Goal: Task Accomplishment & Management: Use online tool/utility

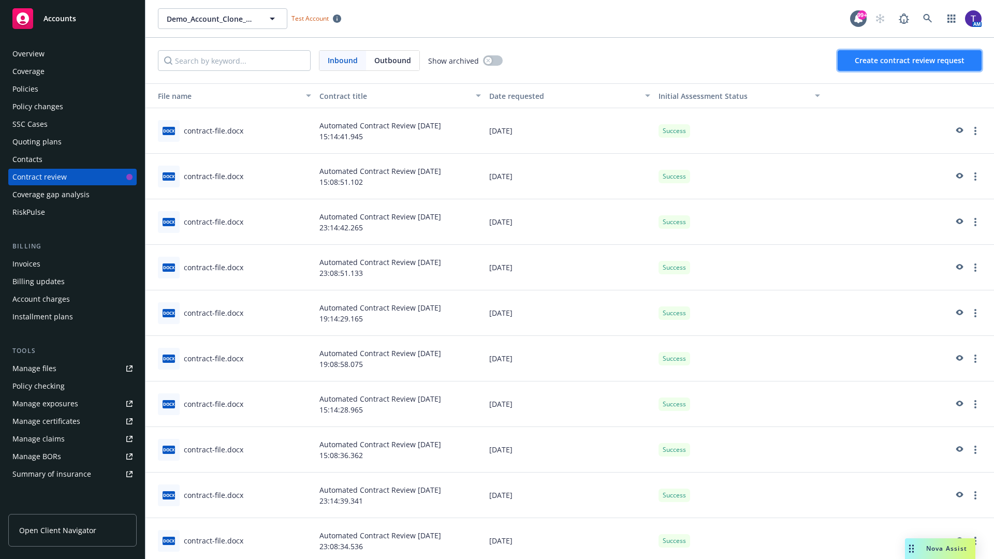
click at [910, 61] on span "Create contract review request" at bounding box center [910, 60] width 110 height 10
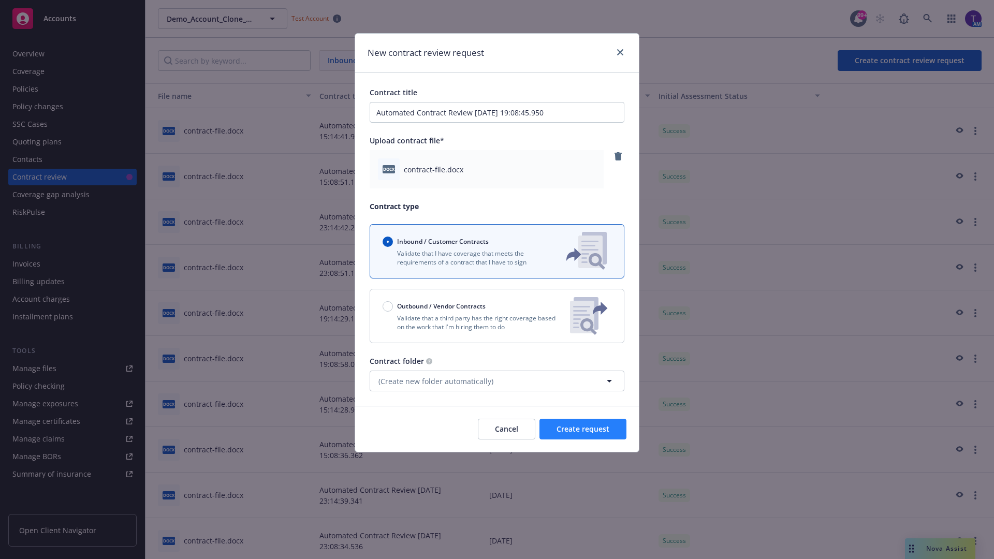
type input "Automated Contract Review [DATE] 19:08:45.950"
click at [583, 429] on span "Create request" at bounding box center [583, 429] width 53 height 10
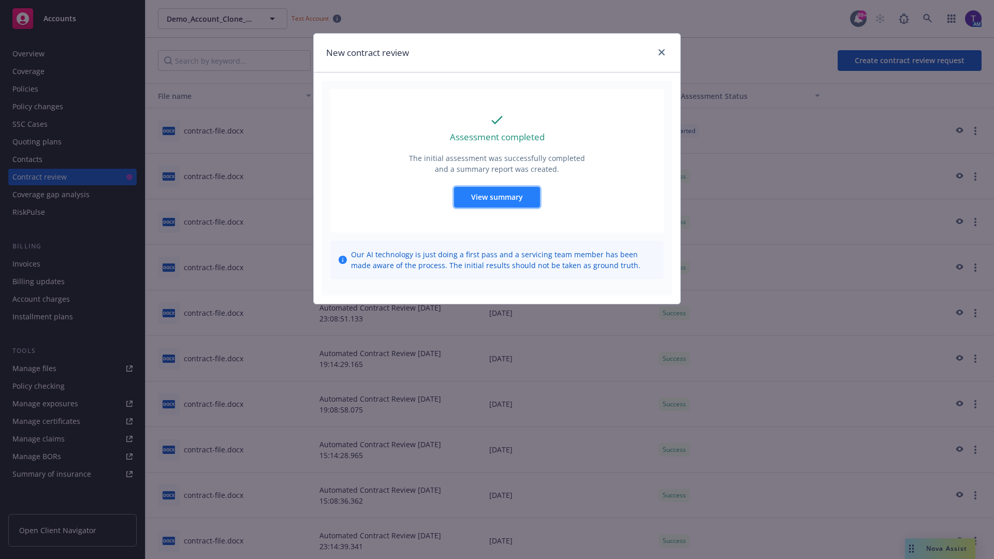
click at [496, 197] on span "View summary" at bounding box center [497, 197] width 52 height 10
